Goal: Information Seeking & Learning: Learn about a topic

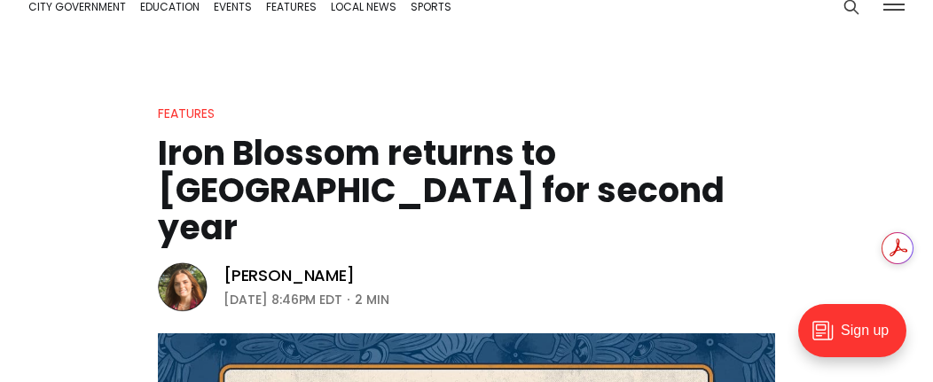
click at [172, 262] on img at bounding box center [183, 287] width 50 height 50
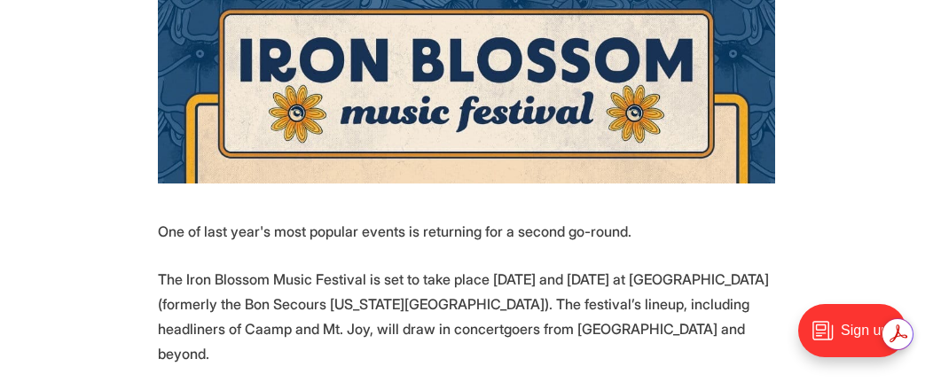
click at [458, 268] on p "The Iron Blossom Music Festival is set to take place Saturday and Sunday at Mid…" at bounding box center [466, 316] width 617 height 99
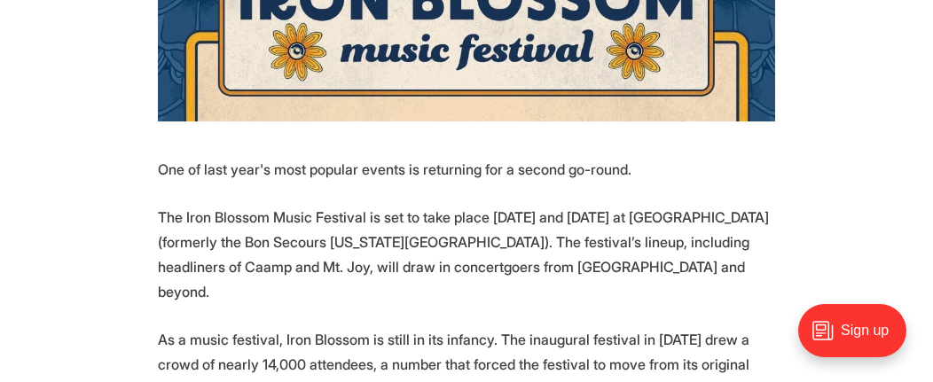
scroll to position [532, 0]
